Goal: Task Accomplishment & Management: Use online tool/utility

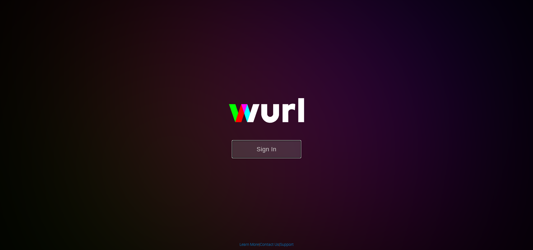
click at [262, 158] on button "Sign In" at bounding box center [266, 149] width 69 height 18
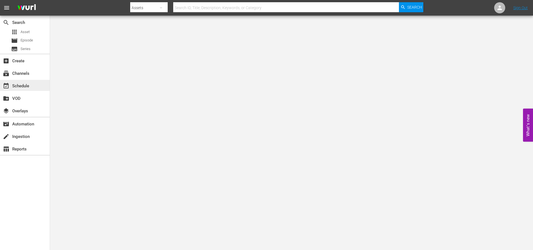
click at [24, 84] on div "event_available Schedule" at bounding box center [15, 85] width 31 height 5
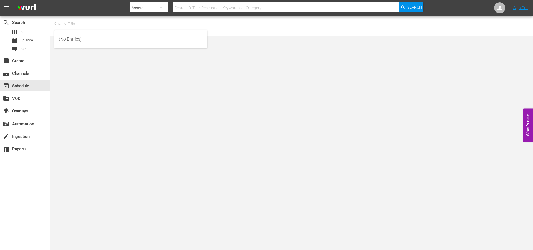
click at [78, 22] on input "text" at bounding box center [89, 23] width 71 height 13
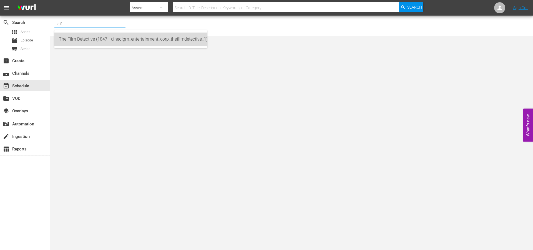
click at [96, 39] on div "The Film Detective (1847 - cinedigm_entertainment_corp_thefilmdetective_1)" at bounding box center [131, 39] width 144 height 13
type input "The Film Detective (1847 - cinedigm_entertainment_corp_thefilmdetective_1)"
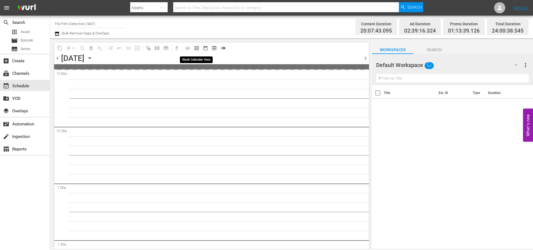
click at [196, 49] on span "calendar_view_week_outlined" at bounding box center [197, 48] width 6 height 6
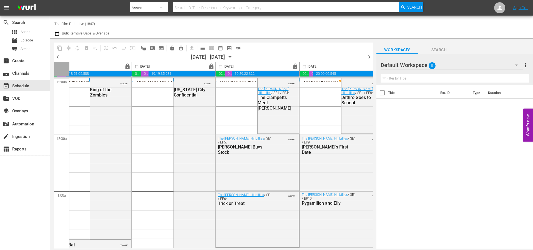
scroll to position [0, 286]
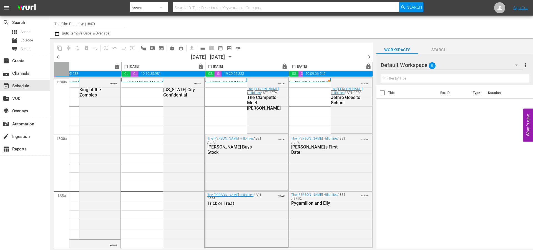
click at [370, 57] on span "chevron_right" at bounding box center [369, 56] width 7 height 7
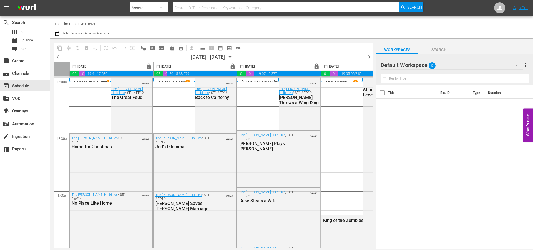
scroll to position [0, 286]
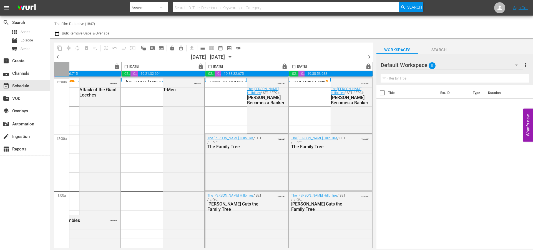
click at [369, 57] on span "chevron_right" at bounding box center [369, 56] width 7 height 7
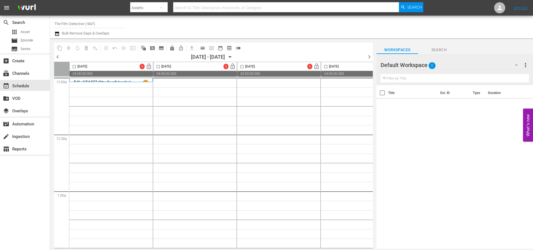
click at [85, 22] on input "The Film Detective (1847)" at bounding box center [89, 23] width 71 height 13
type input "histor"
click at [110, 40] on div "Historian (1908 - cinedigm_entertainment_corp_historian_1)" at bounding box center [131, 39] width 144 height 13
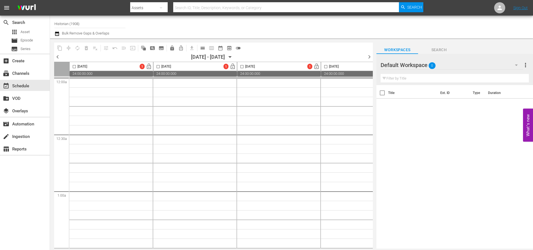
click at [57, 57] on span "chevron_left" at bounding box center [57, 56] width 7 height 7
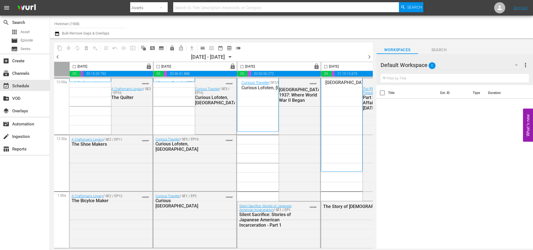
click at [86, 26] on input "Historian (1908)" at bounding box center [89, 23] width 71 height 13
type input "s"
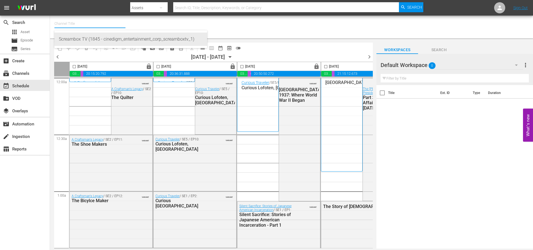
click at [116, 39] on div "Screambox TV (1845 - cinedigm_entertainment_corp_screamboxtv_1)" at bounding box center [131, 39] width 144 height 13
click at [151, 38] on div "Screambox TV (1845 - cinedigm_entertainment_corp_screamboxtv_1)" at bounding box center [131, 39] width 144 height 13
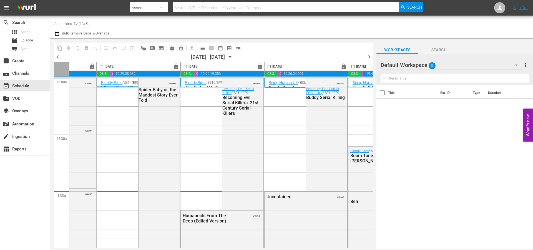
scroll to position [0, 286]
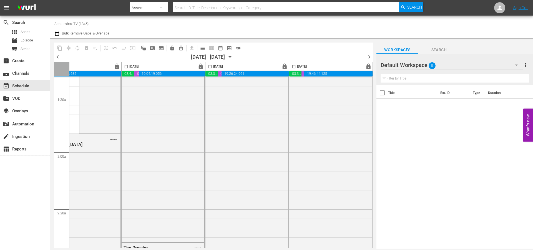
drag, startPoint x: 285, startPoint y: 246, endPoint x: 281, endPoint y: 246, distance: 3.7
click at [281, 246] on div "Thursday, September 25th lock 03:34:10.855 00:51:18.540 19:39:28.456 00:00:00.0…" at bounding box center [213, 155] width 319 height 186
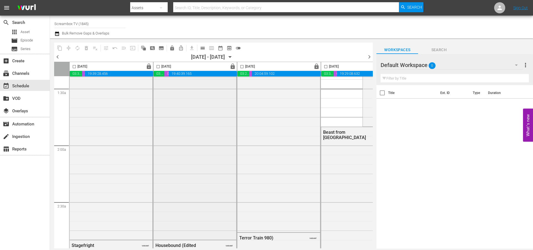
scroll to position [0, 0]
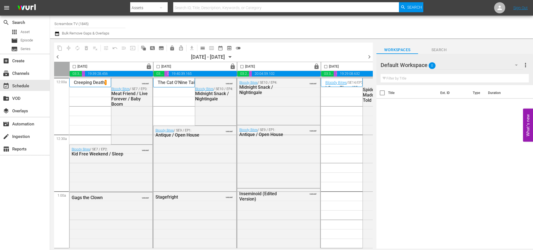
click at [183, 21] on div "Channel Title Screambox TV (1845) Bulk Remove Gaps & Overlaps" at bounding box center [183, 27] width 259 height 20
click at [23, 134] on div "create Ingestion" at bounding box center [15, 135] width 31 height 5
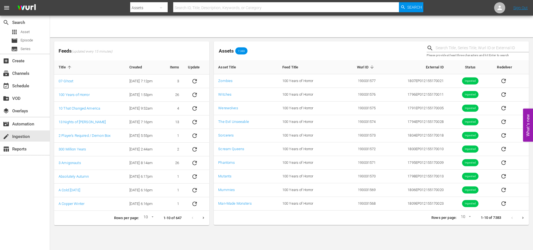
click at [441, 47] on input "text" at bounding box center [482, 48] width 93 height 8
click at [28, 74] on div "subscriptions Channels" at bounding box center [15, 72] width 31 height 5
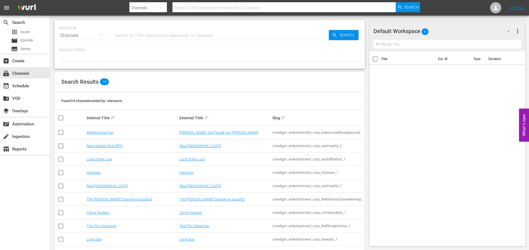
click at [127, 35] on input "text" at bounding box center [221, 35] width 216 height 13
click at [99, 36] on icon "button" at bounding box center [101, 35] width 7 height 7
click at [173, 86] on div "Channels Series Episodes Assets" at bounding box center [264, 125] width 529 height 250
click at [87, 133] on link "BobRossGerman" at bounding box center [100, 132] width 27 height 4
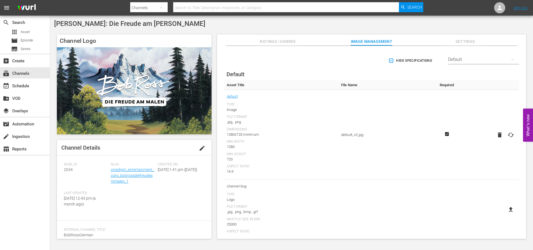
click at [289, 42] on span "Ratings / Genres" at bounding box center [278, 41] width 42 height 7
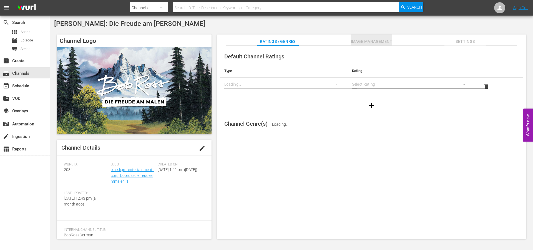
click at [358, 41] on span "Image Management" at bounding box center [372, 41] width 42 height 7
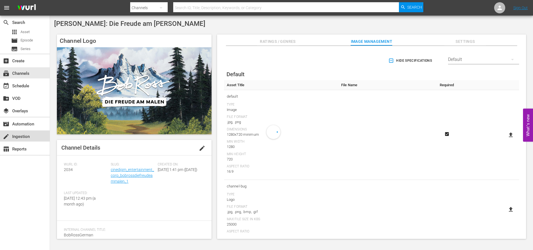
click at [25, 137] on div "create Ingestion" at bounding box center [15, 135] width 31 height 5
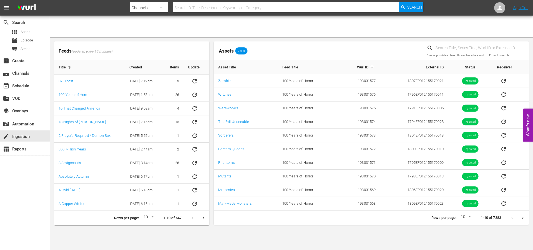
click at [478, 49] on input "text" at bounding box center [482, 48] width 93 height 8
click at [310, 43] on div "Assets 7,383" at bounding box center [318, 50] width 213 height 23
click at [227, 81] on link "Zombies" at bounding box center [225, 81] width 14 height 4
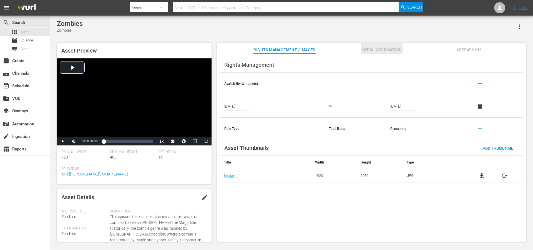
click at [395, 49] on span "Media Information" at bounding box center [382, 49] width 42 height 7
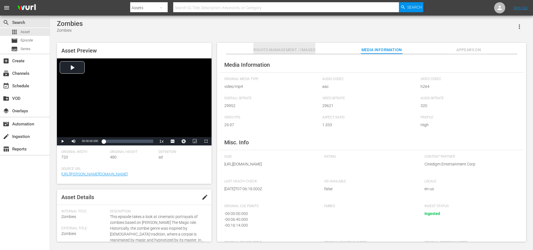
click at [288, 50] on span "Rights Management / Images" at bounding box center [285, 49] width 62 height 7
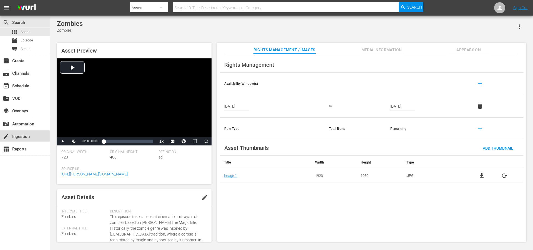
click at [25, 132] on div "create Ingestion" at bounding box center [25, 135] width 50 height 11
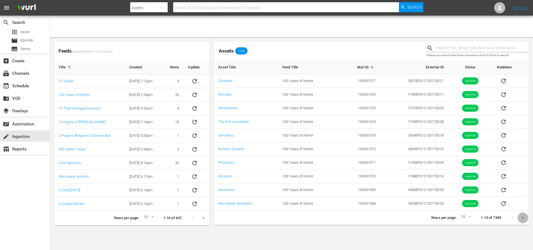
click at [524, 219] on icon "Next page" at bounding box center [523, 218] width 4 height 4
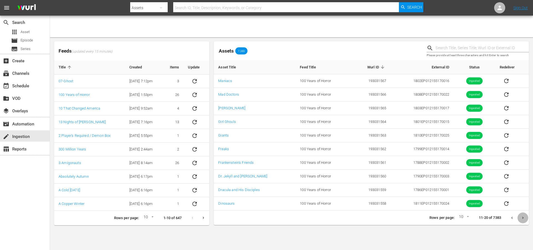
click at [522, 218] on icon "Next page" at bounding box center [523, 218] width 4 height 4
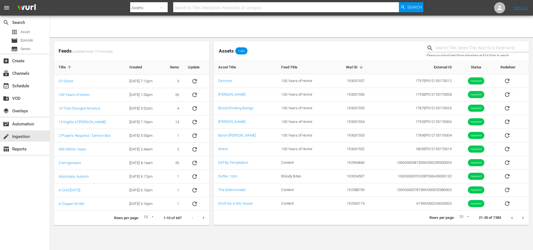
click at [511, 219] on icon "Previous page" at bounding box center [512, 218] width 4 height 4
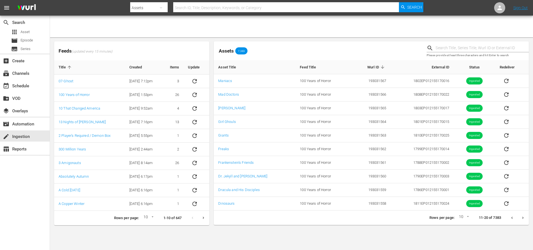
click at [512, 218] on icon "Previous page" at bounding box center [512, 218] width 4 height 4
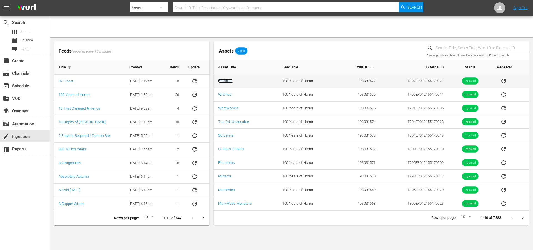
click at [230, 79] on link "Zombies" at bounding box center [225, 81] width 14 height 4
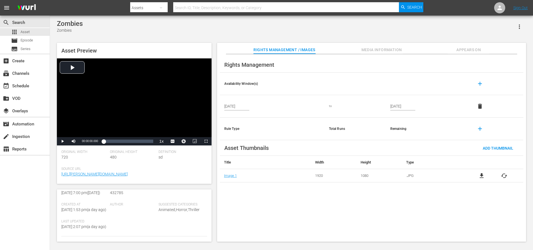
scroll to position [79, 0]
click at [386, 50] on span "Media Information" at bounding box center [382, 49] width 42 height 7
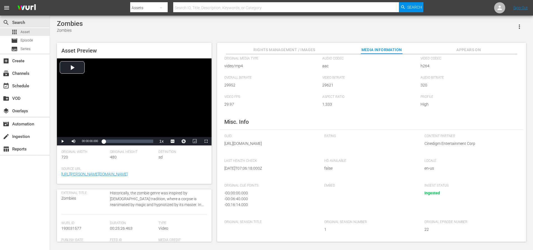
scroll to position [0, 0]
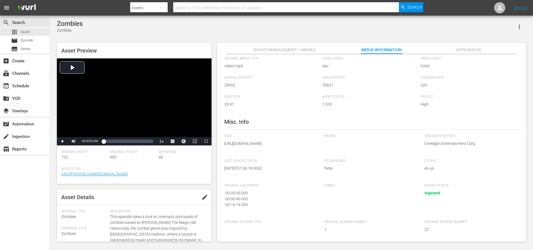
click at [465, 49] on span "Appears On" at bounding box center [469, 49] width 42 height 7
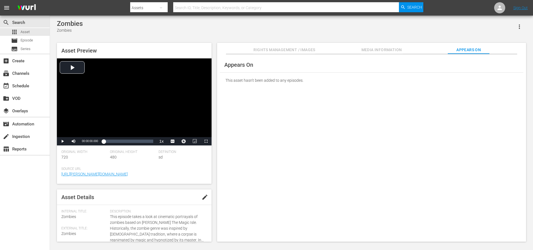
click at [311, 52] on span "Rights Management / Images" at bounding box center [285, 49] width 62 height 7
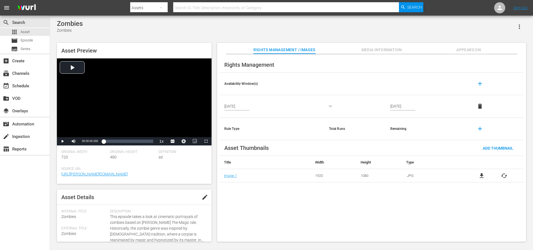
click at [374, 51] on span "Media Information" at bounding box center [382, 49] width 42 height 7
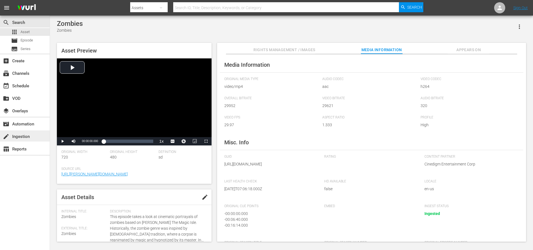
click at [22, 136] on div "create Ingestion" at bounding box center [15, 135] width 31 height 5
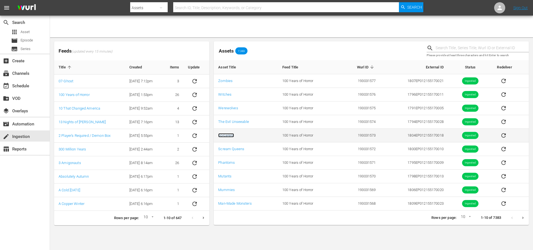
click at [226, 135] on link "Sorcerers" at bounding box center [226, 135] width 16 height 4
click at [523, 219] on icon "Next page" at bounding box center [523, 218] width 4 height 4
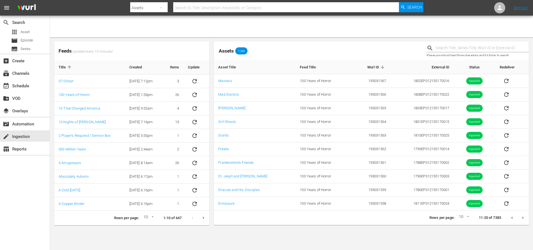
click at [522, 219] on button "Next page" at bounding box center [523, 217] width 11 height 11
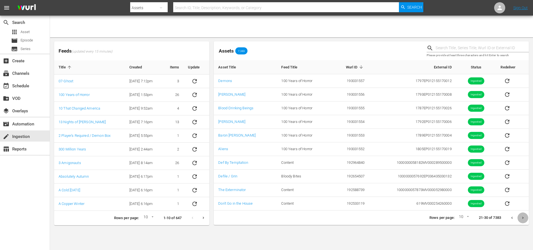
click at [523, 219] on icon "Next page" at bounding box center [523, 218] width 4 height 4
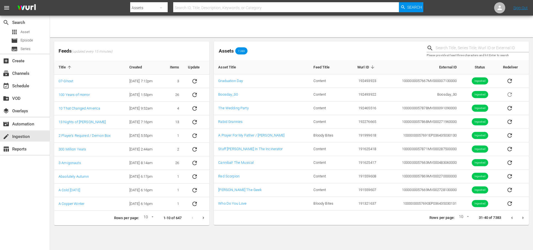
click at [521, 219] on icon "Next page" at bounding box center [523, 218] width 4 height 4
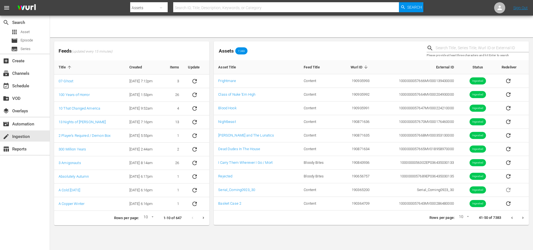
click at [508, 217] on button "Previous page" at bounding box center [512, 217] width 11 height 11
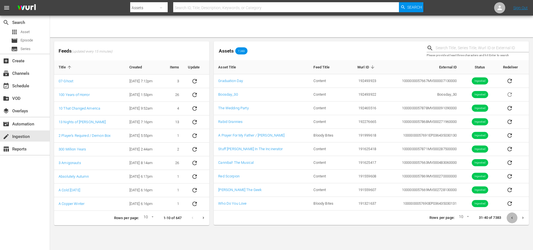
click at [509, 217] on button "Previous page" at bounding box center [512, 217] width 11 height 11
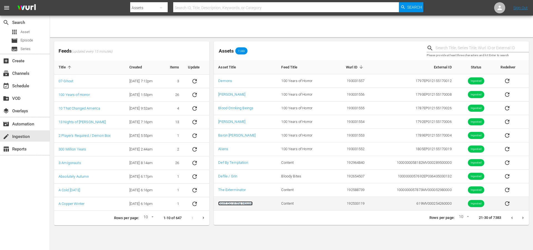
click at [241, 204] on link "Don't Go in the House" at bounding box center [235, 203] width 34 height 4
click at [238, 204] on link "Don't Go in the House" at bounding box center [235, 203] width 34 height 4
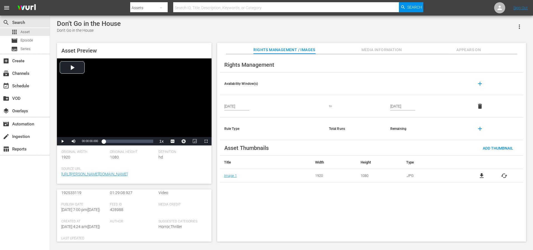
scroll to position [81, 0]
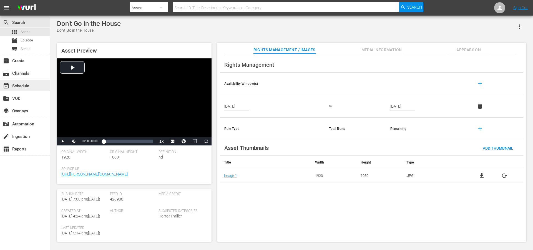
click at [24, 86] on div "event_available Schedule" at bounding box center [15, 85] width 31 height 5
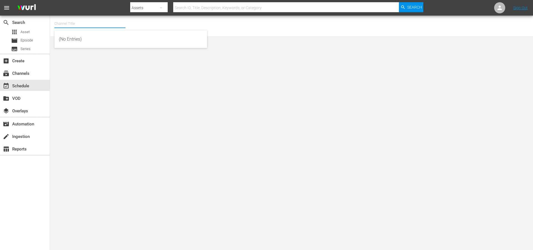
click at [85, 27] on input "text" at bounding box center [89, 23] width 71 height 13
click at [90, 39] on div "BobRossGerman (2034 - cinedigm_entertainment_corp_bobrossdiefreudeammalen_1)" at bounding box center [131, 39] width 144 height 13
type input "BobRossGerman (2034 - cinedigm_entertainment_corp_bobrossdiefreudeammalen_1)"
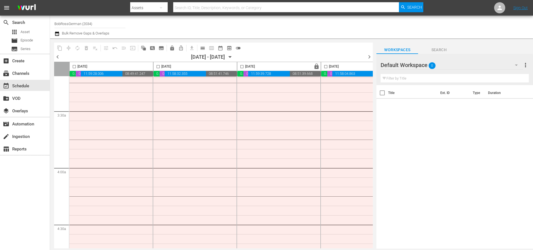
scroll to position [84, 0]
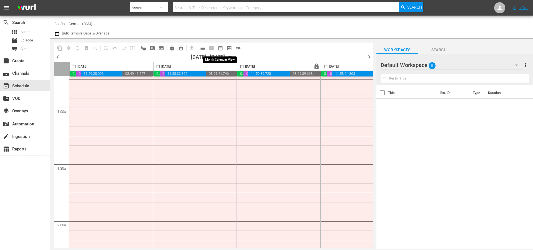
click at [218, 48] on span "date_range_outlined" at bounding box center [221, 48] width 6 height 6
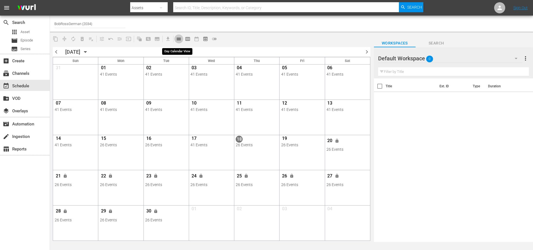
click at [178, 41] on span "calendar_view_day_outlined" at bounding box center [179, 39] width 6 height 6
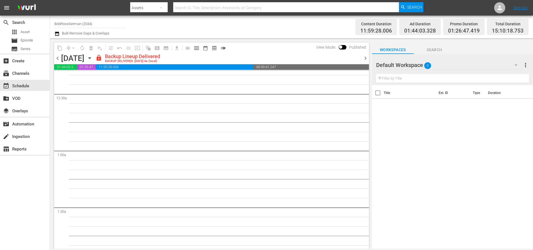
scroll to position [0, 0]
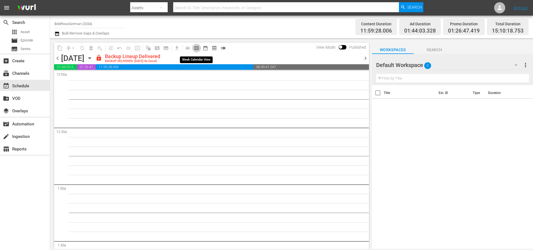
click at [195, 48] on span "calendar_view_week_outlined" at bounding box center [197, 48] width 6 height 6
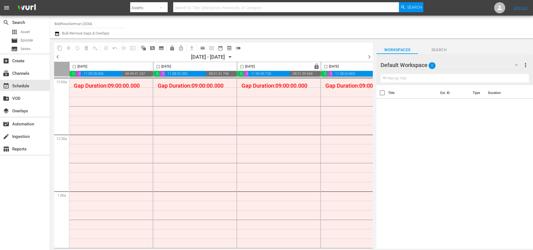
click at [58, 57] on span "chevron_left" at bounding box center [57, 56] width 7 height 7
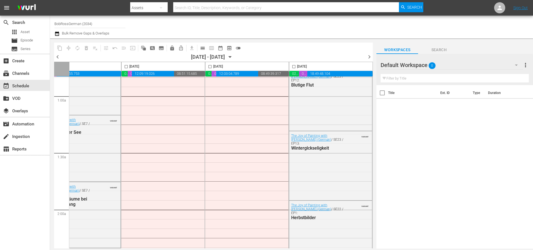
scroll to position [138, 286]
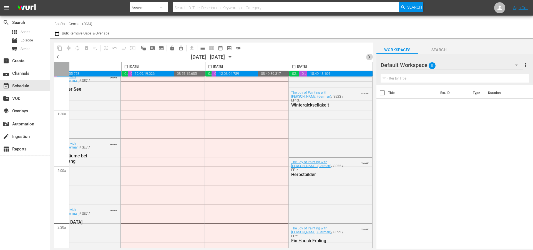
click at [369, 56] on span "chevron_right" at bounding box center [369, 56] width 7 height 7
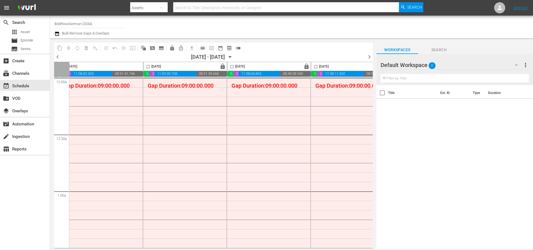
scroll to position [0, 286]
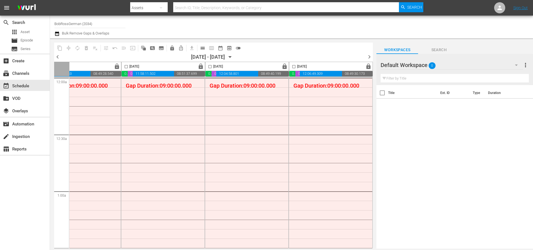
click at [369, 58] on span "chevron_right" at bounding box center [369, 56] width 7 height 7
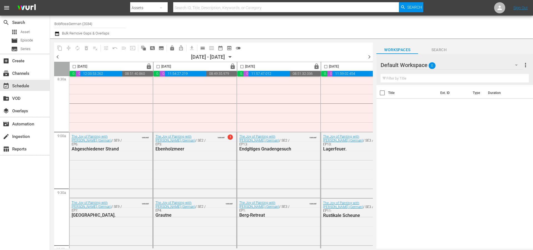
scroll to position [975, 0]
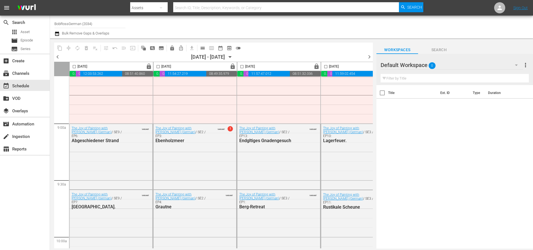
drag, startPoint x: 55, startPoint y: 57, endPoint x: 430, endPoint y: 5, distance: 378.4
click at [55, 57] on span "chevron_left" at bounding box center [57, 56] width 7 height 7
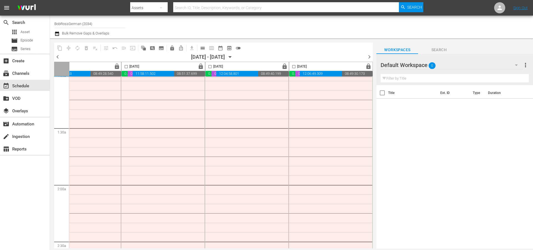
scroll to position [120, 0]
